Goal: Find specific page/section: Find specific page/section

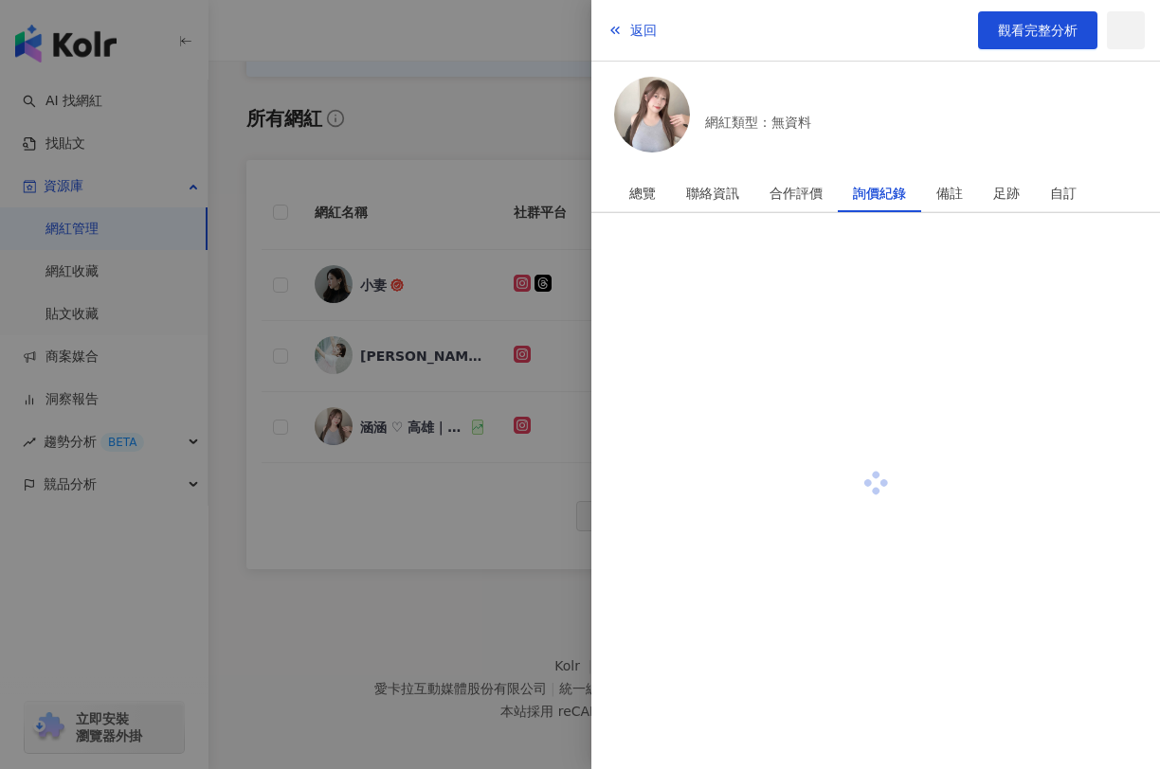
click at [329, 44] on div at bounding box center [580, 384] width 1160 height 769
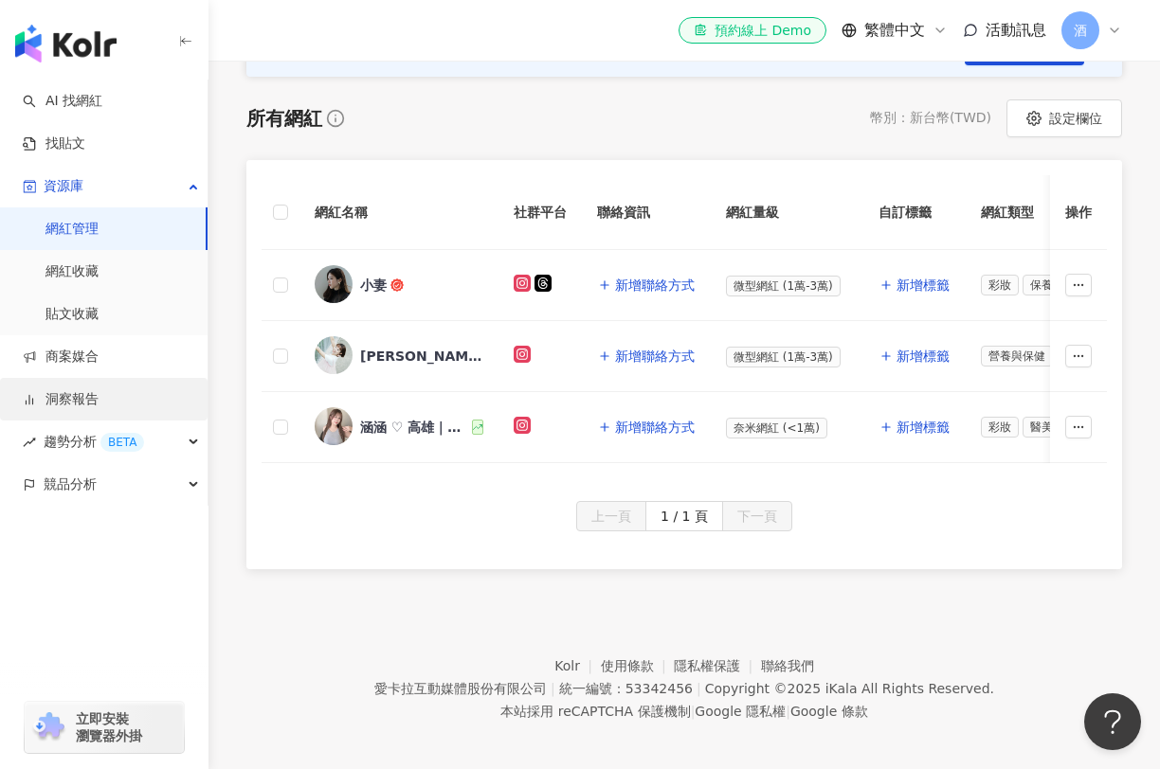
click at [75, 408] on link "洞察報告" at bounding box center [61, 399] width 76 height 19
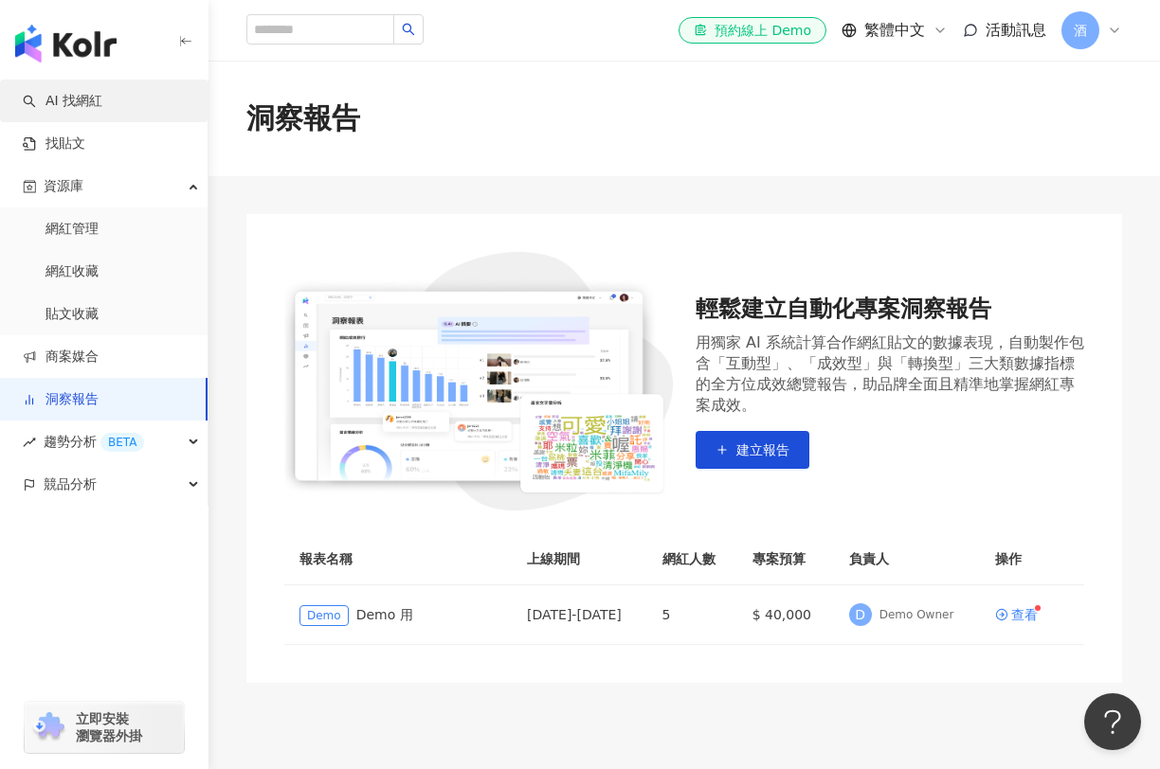
click at [71, 105] on link "AI 找網紅" at bounding box center [63, 101] width 80 height 19
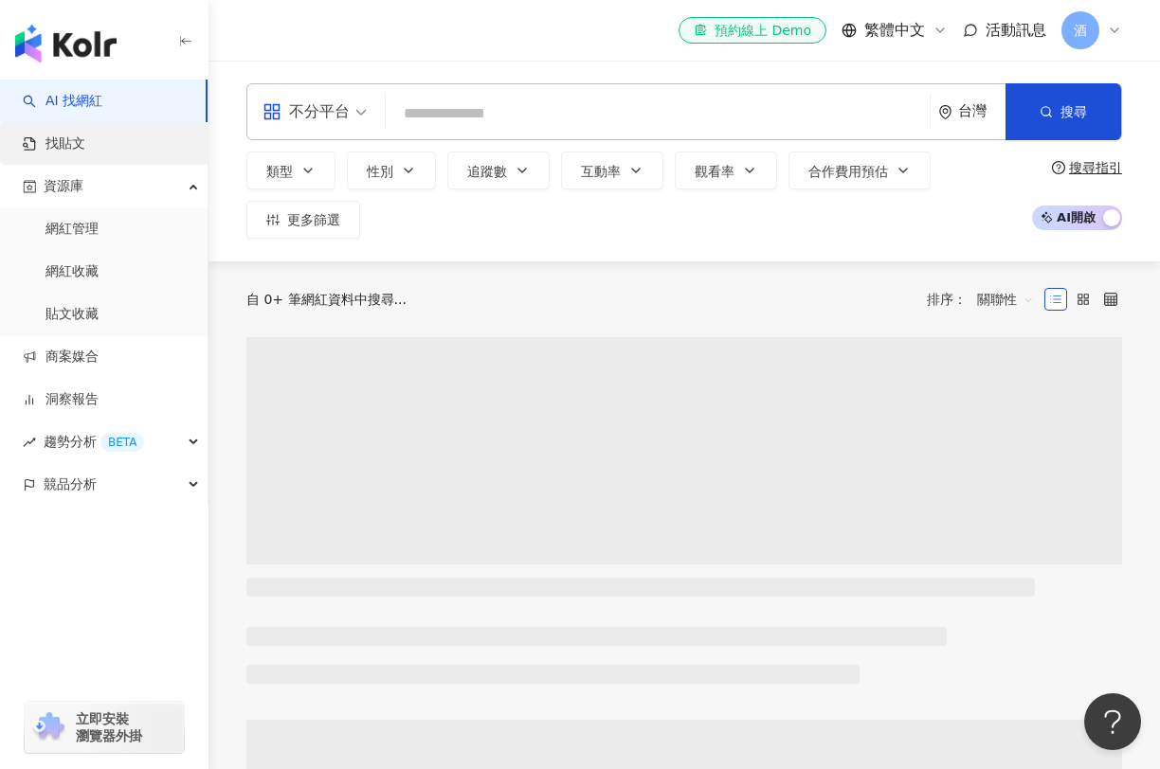
click at [55, 147] on link "找貼文" at bounding box center [54, 144] width 63 height 19
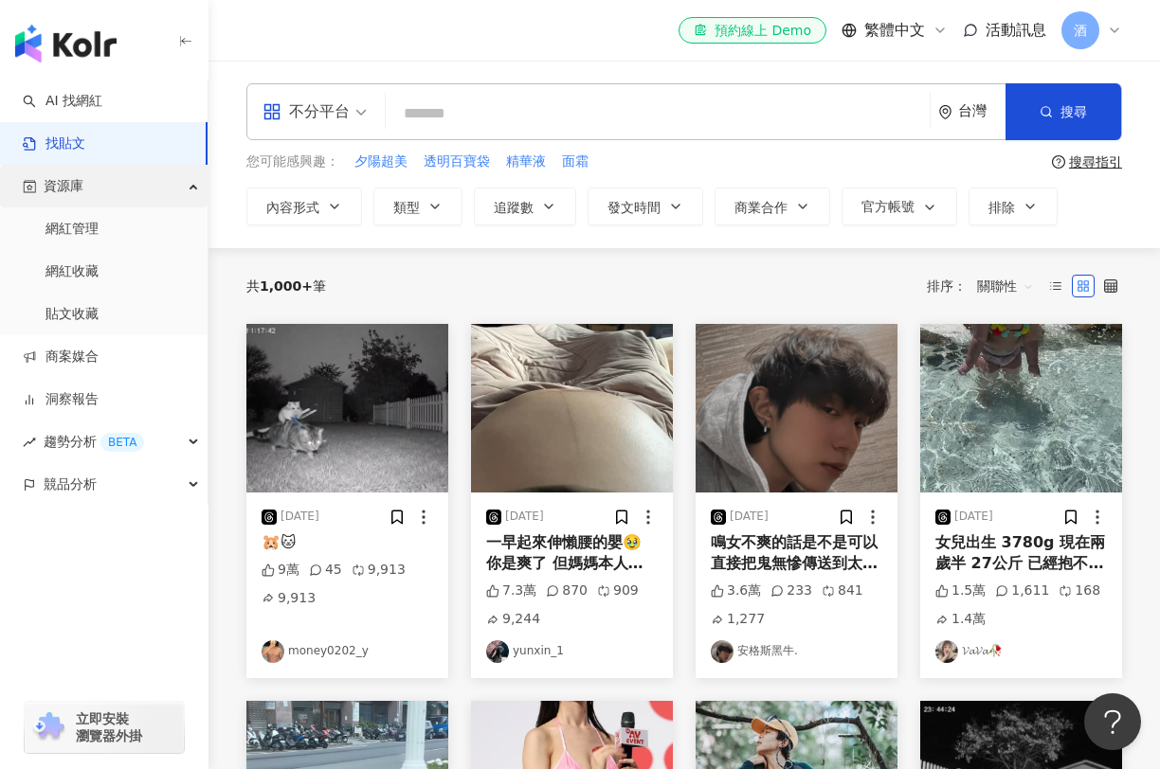
click at [118, 190] on div "資源庫" at bounding box center [104, 186] width 208 height 43
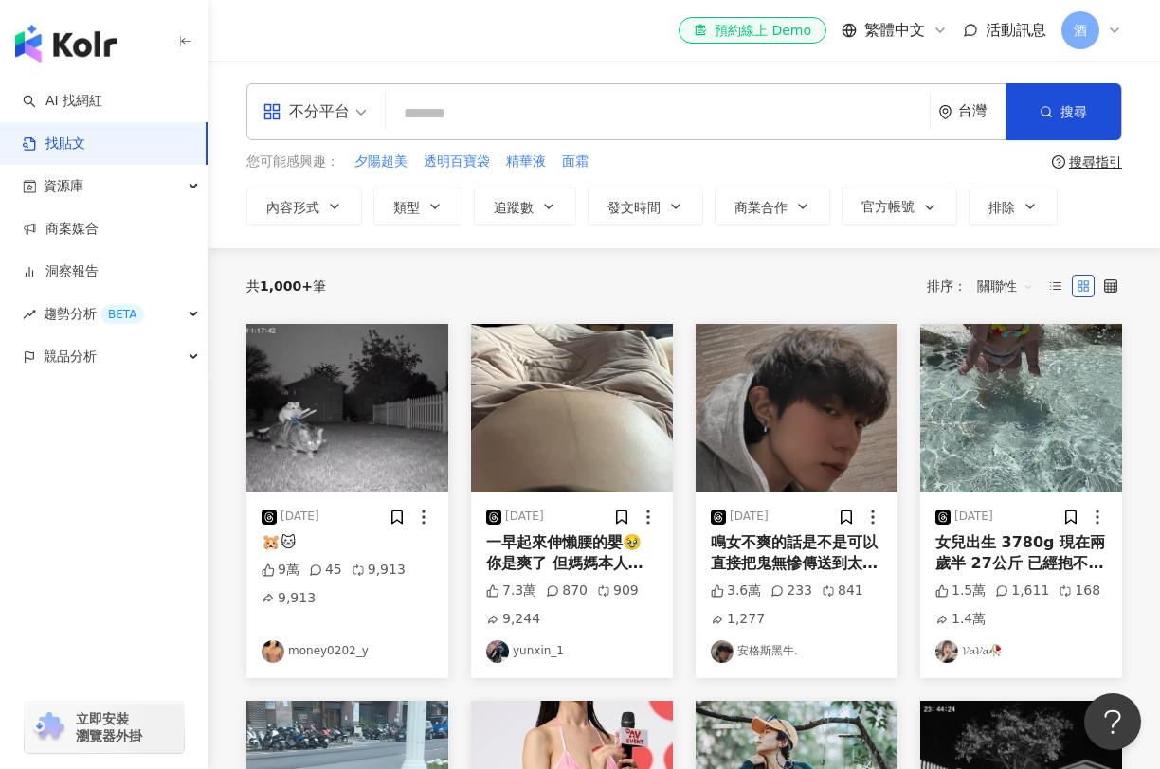
click at [85, 148] on link "找貼文" at bounding box center [54, 144] width 63 height 19
click at [102, 110] on link "AI 找網紅" at bounding box center [63, 101] width 80 height 19
